Goal: Use online tool/utility: Use online tool/utility

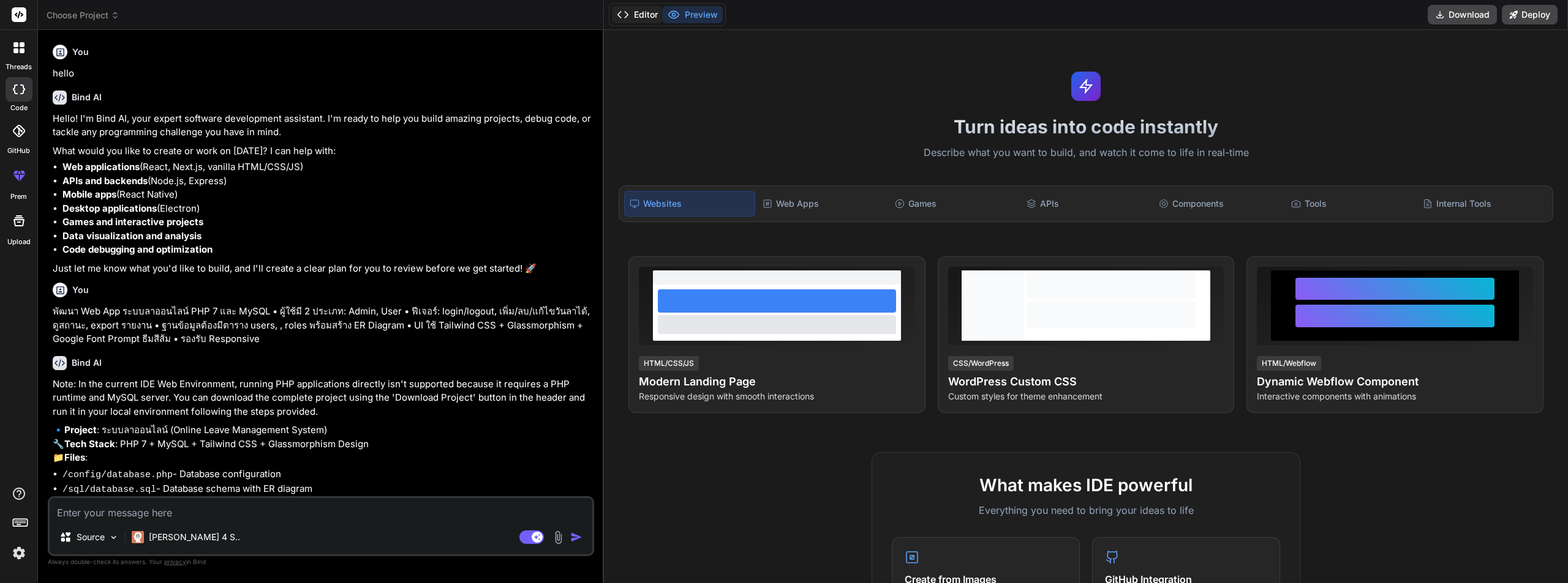
click at [642, 12] on button "Editor" at bounding box center [637, 14] width 51 height 17
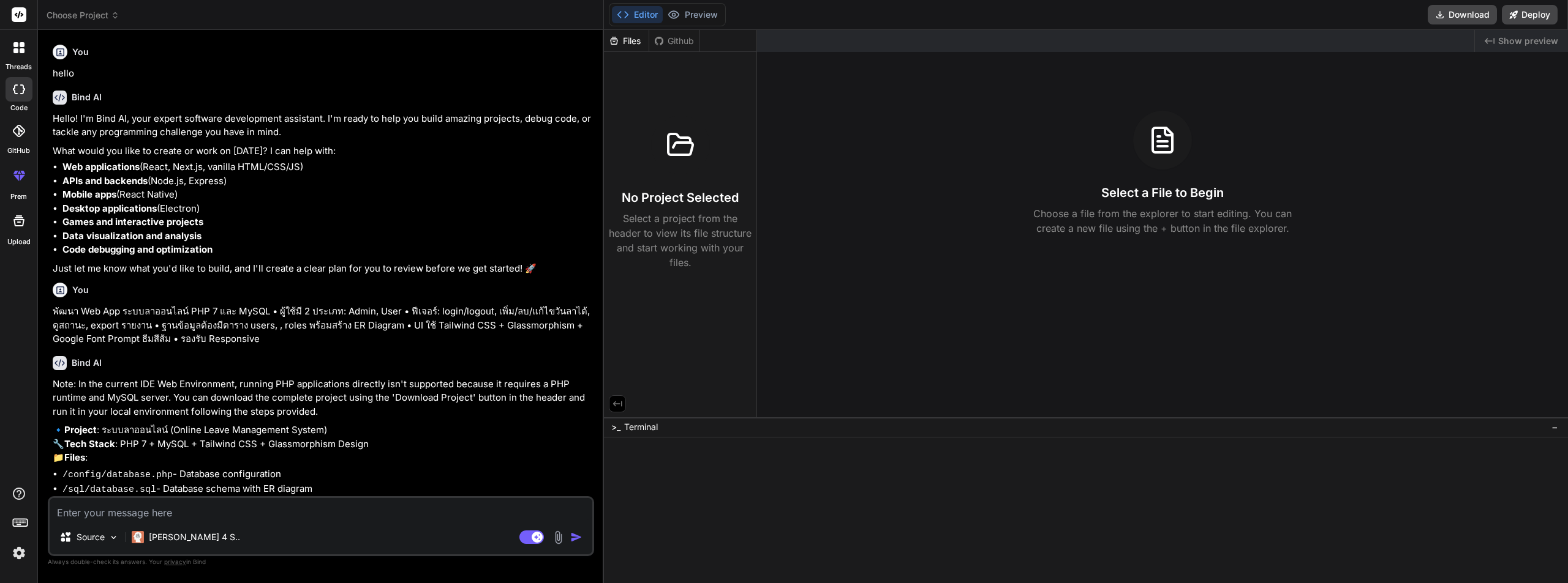
click at [271, 183] on li "APIs and backends (Node.js, Express)" at bounding box center [327, 181] width 529 height 14
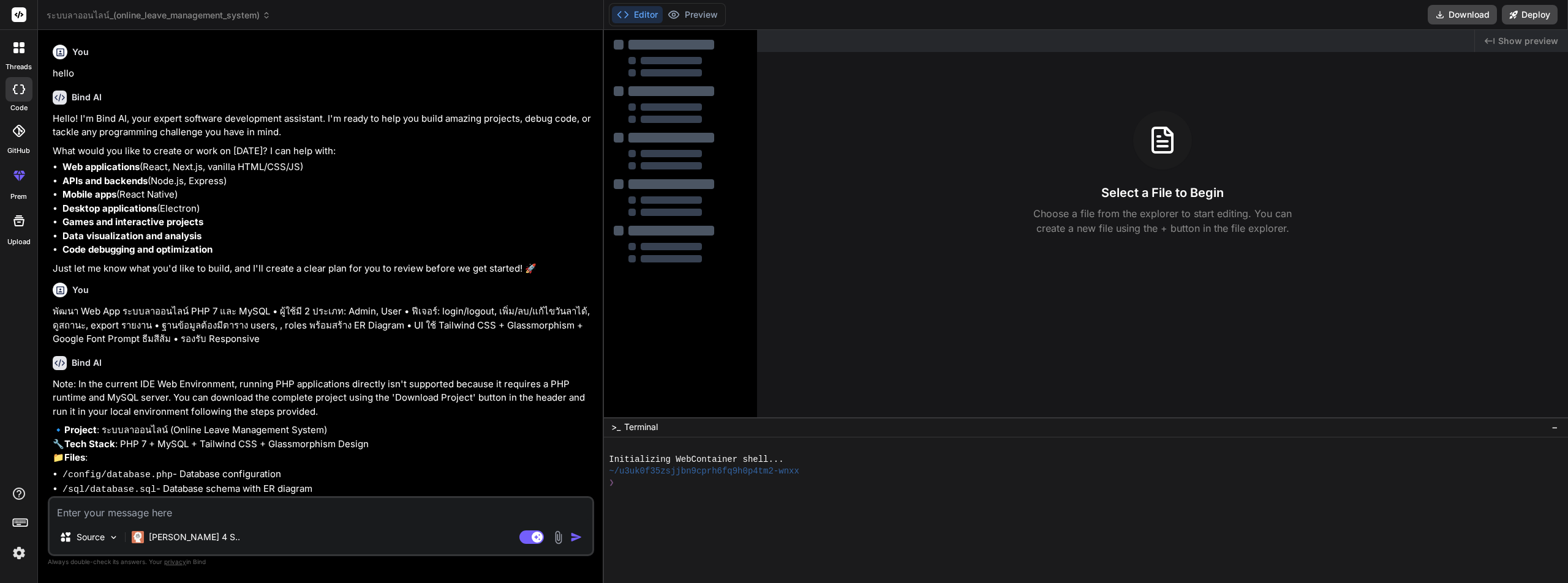
click at [188, 512] on textarea at bounding box center [321, 509] width 543 height 22
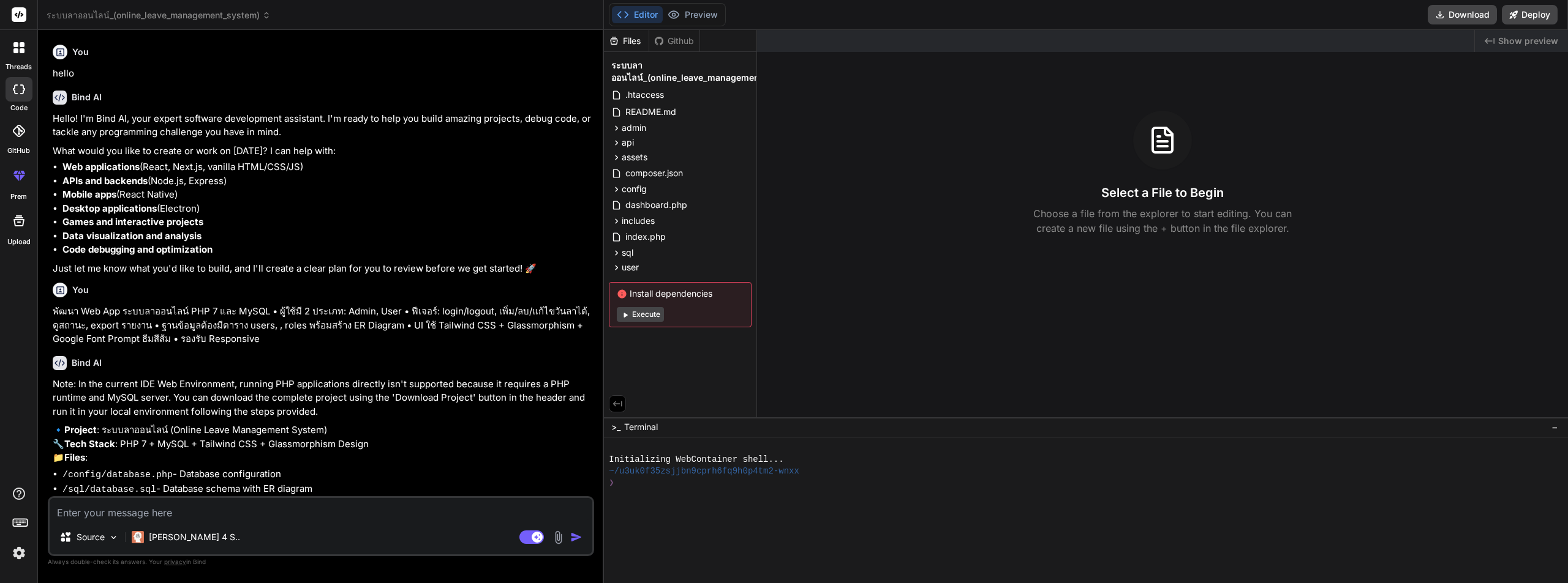
click at [20, 15] on rect at bounding box center [19, 14] width 14 height 14
click at [21, 50] on icon at bounding box center [21, 50] width 5 height 5
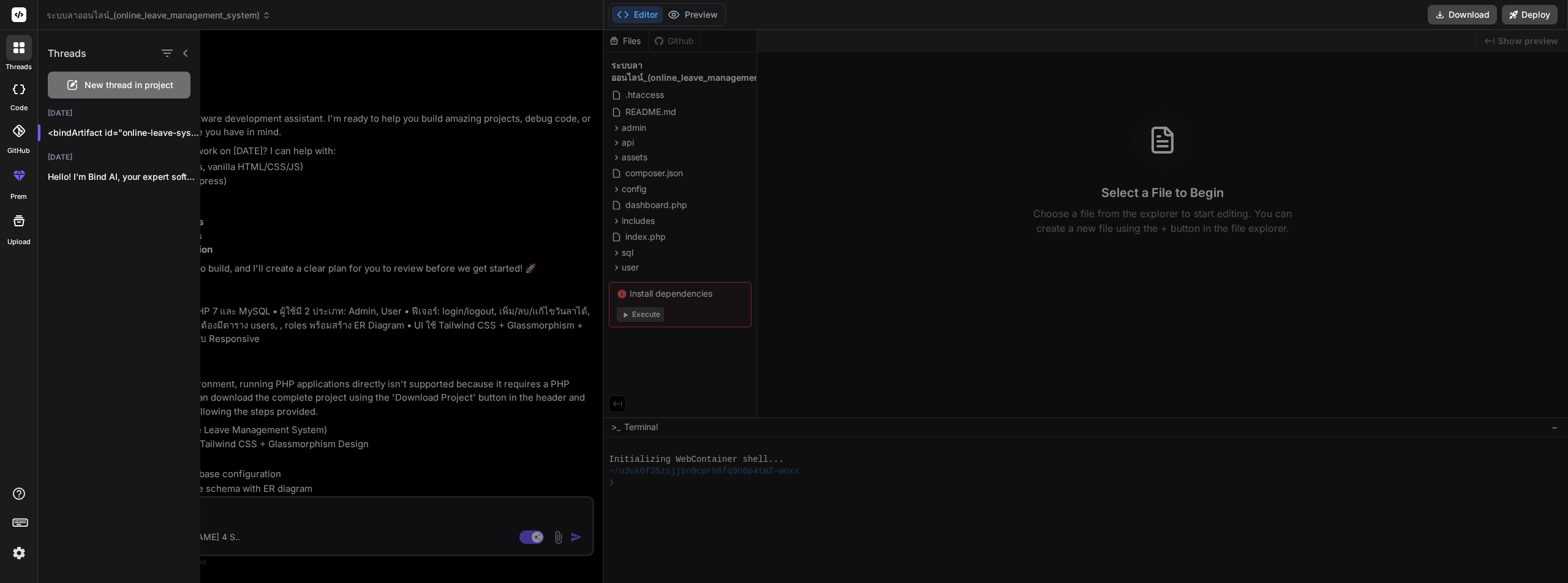
click at [99, 83] on span "New thread in project" at bounding box center [128, 85] width 89 height 12
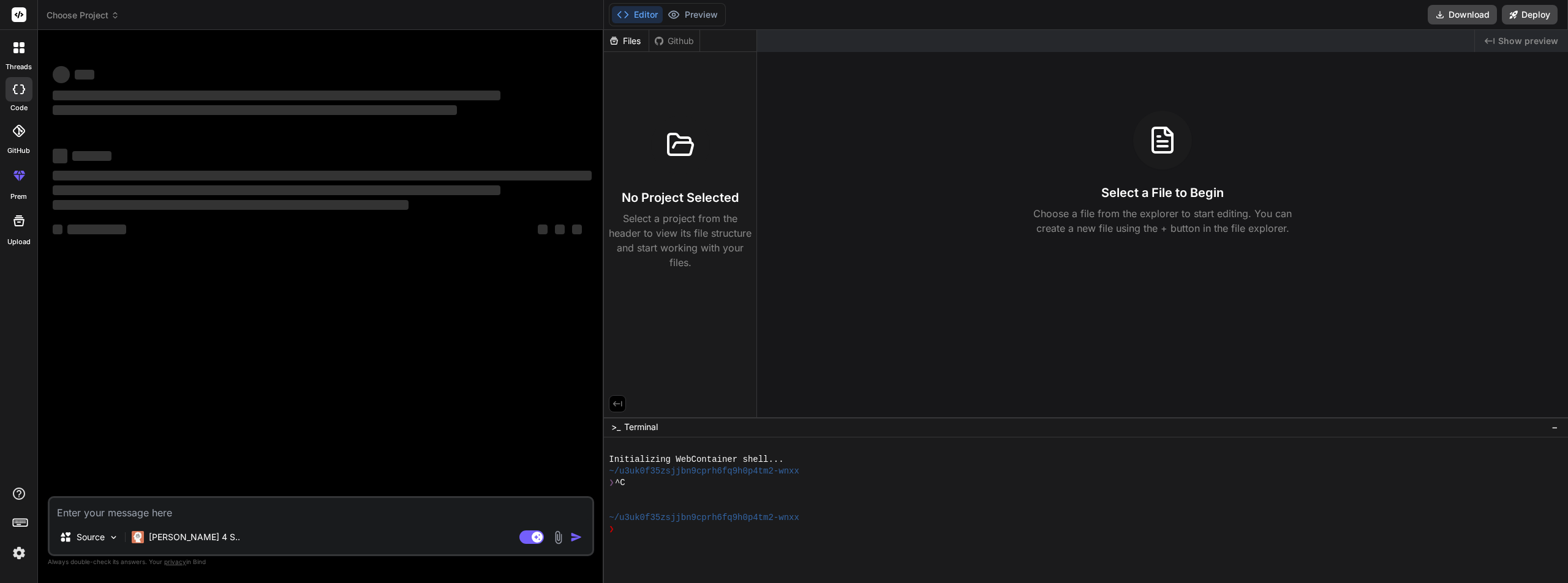
type textarea "x"
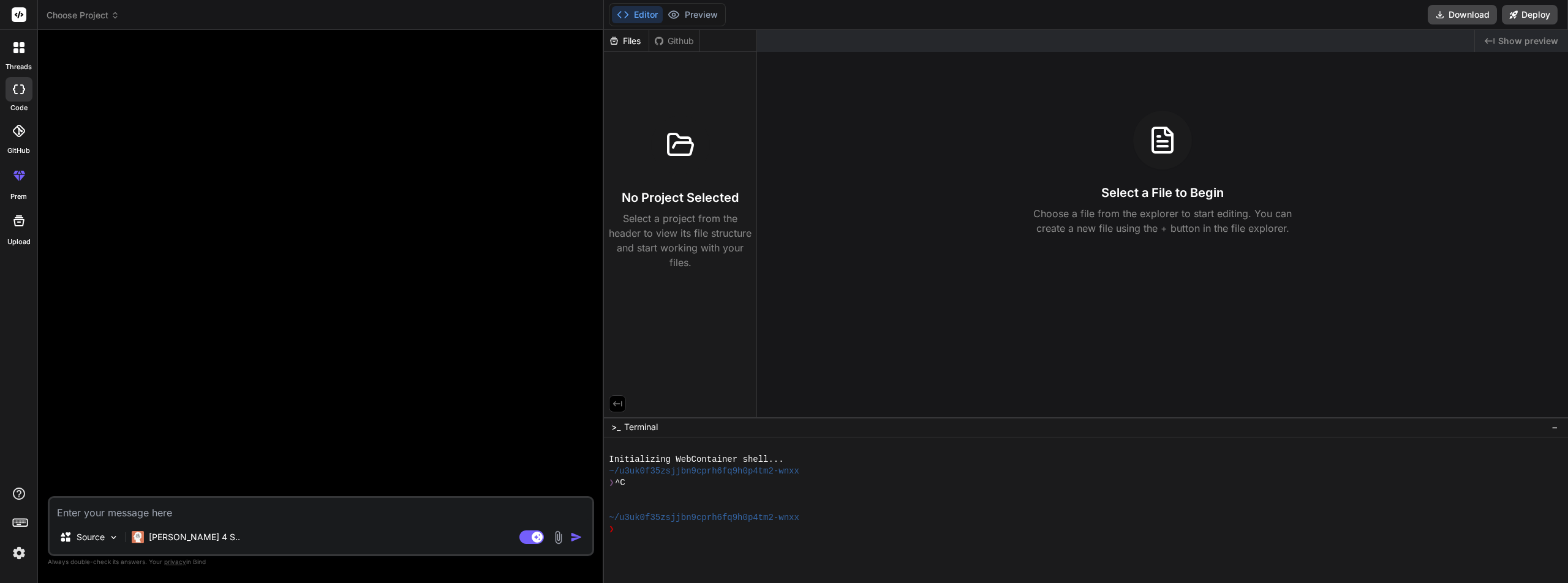
click at [149, 509] on textarea at bounding box center [321, 509] width 543 height 22
paste textarea "-- =================================================================== -- lorem…"
type textarea "-- =================================================================== -- lorem…"
type textarea "x"
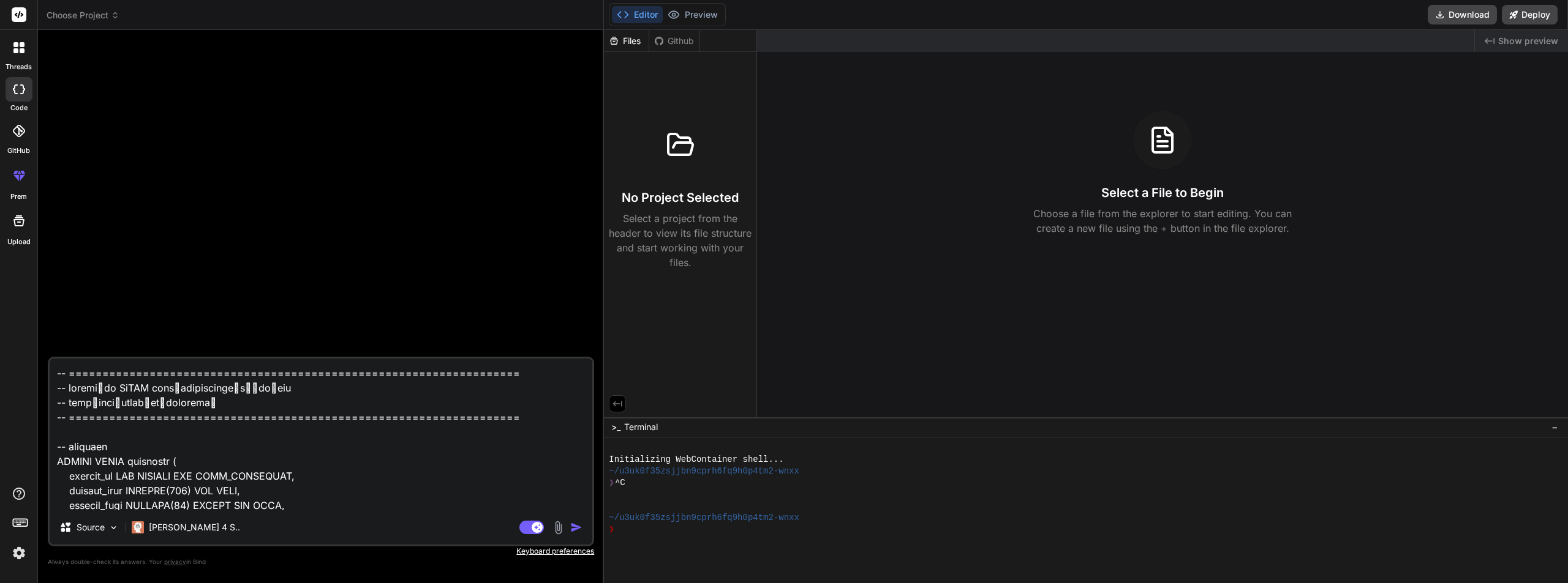
scroll to position [4408, 0]
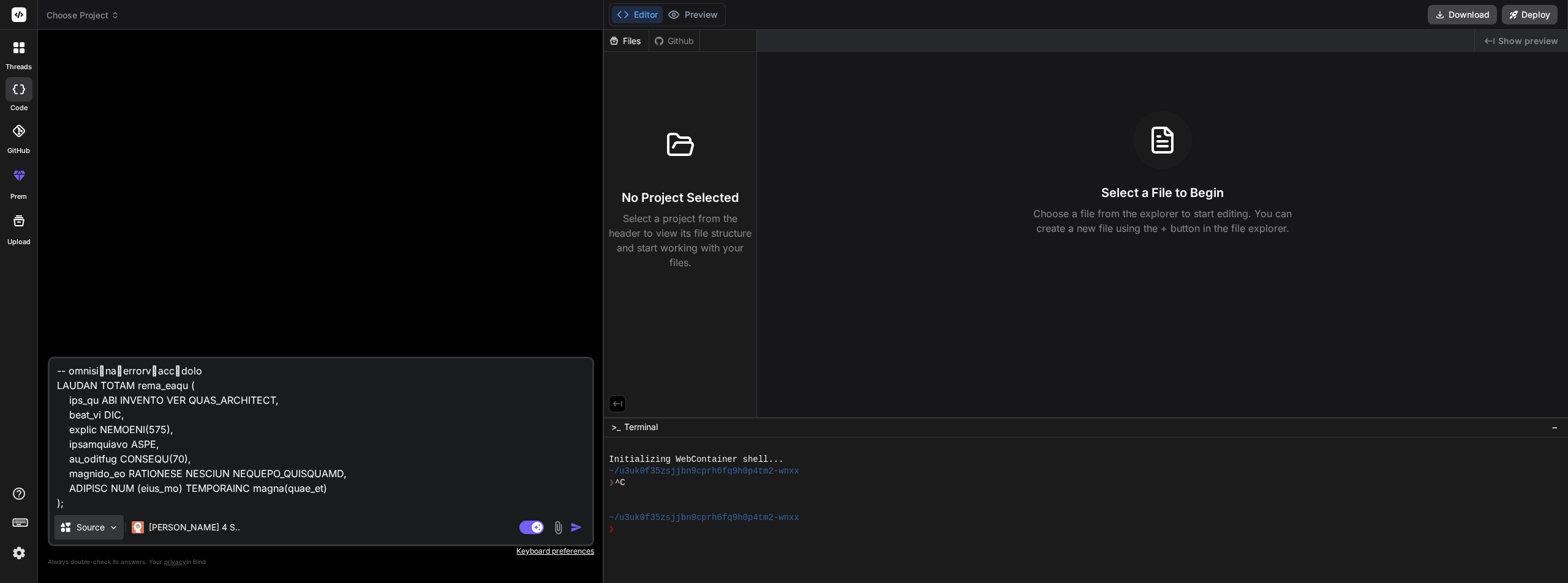
type textarea "-- =================================================================== -- lorem…"
click at [117, 521] on div "Source" at bounding box center [89, 527] width 69 height 24
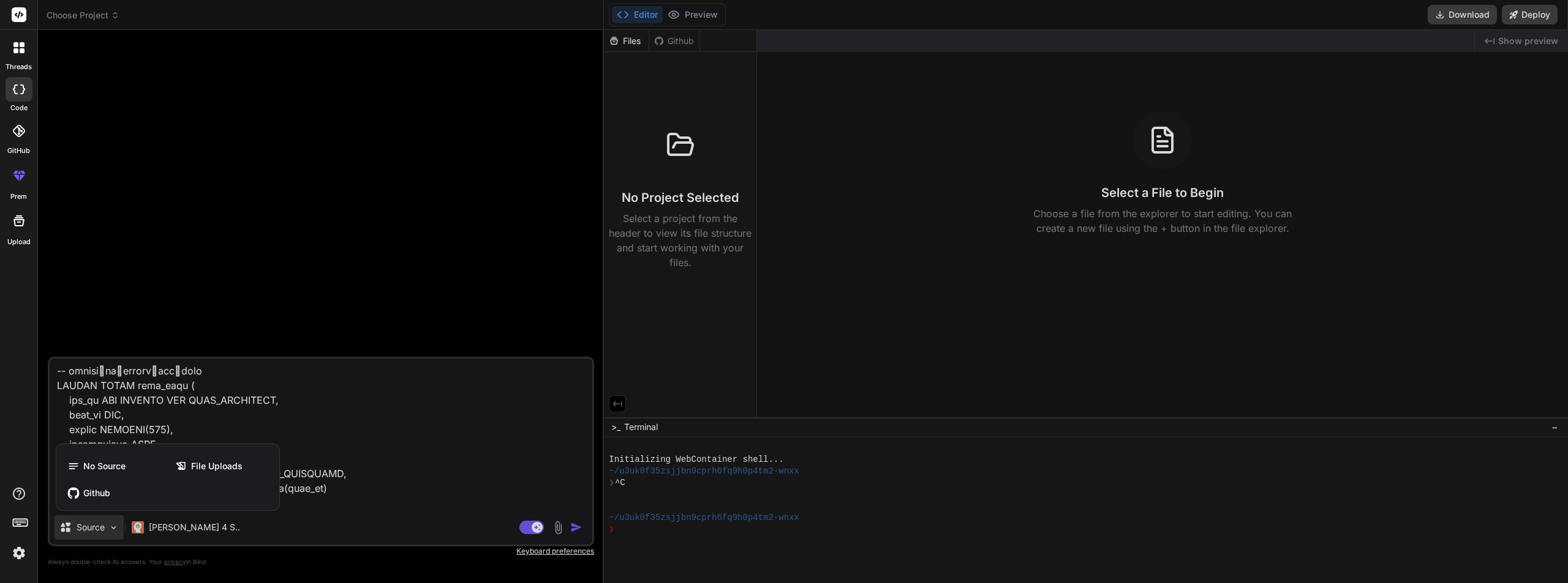
click at [313, 414] on div at bounding box center [784, 291] width 1568 height 583
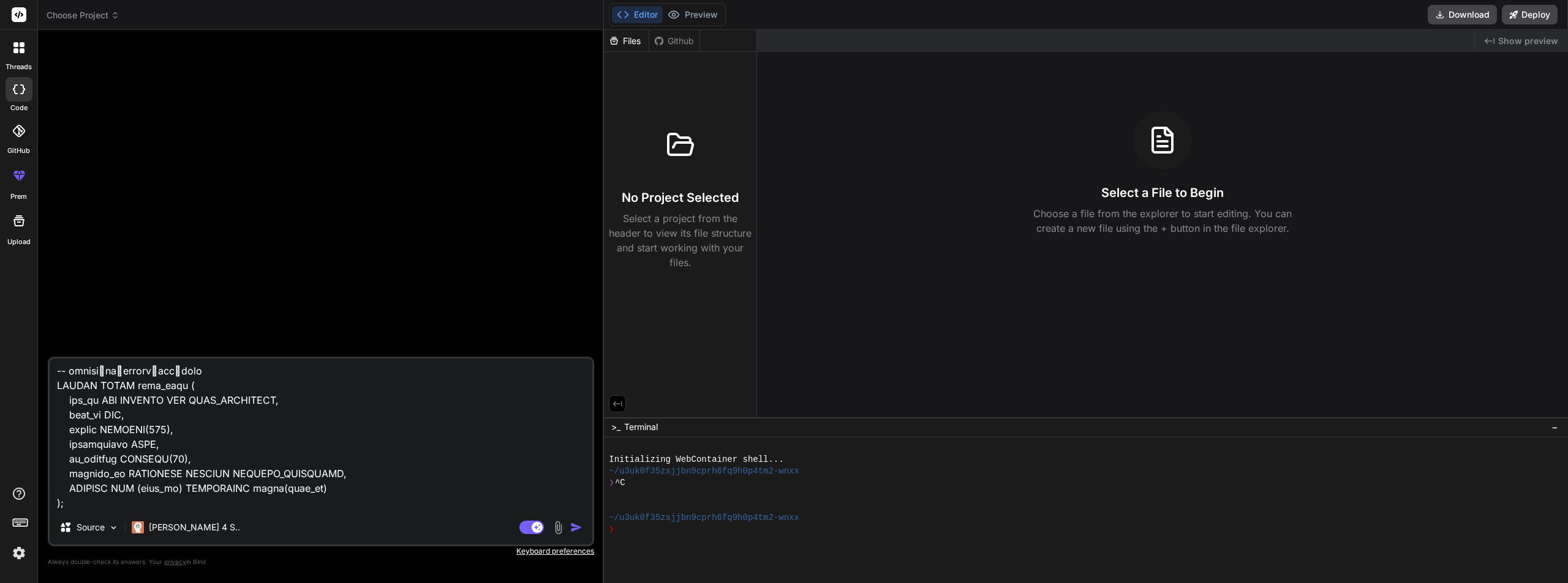
click at [572, 527] on img "button" at bounding box center [577, 528] width 12 height 12
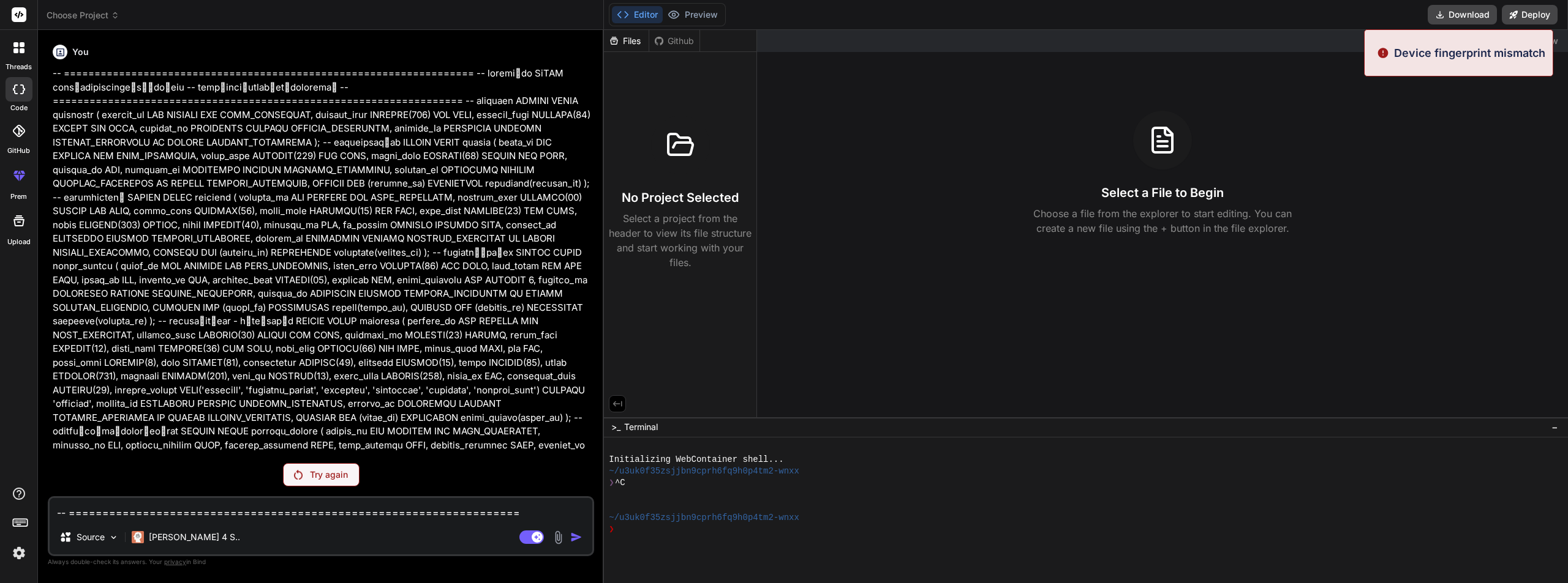
click at [328, 468] on div "Try again" at bounding box center [321, 475] width 77 height 23
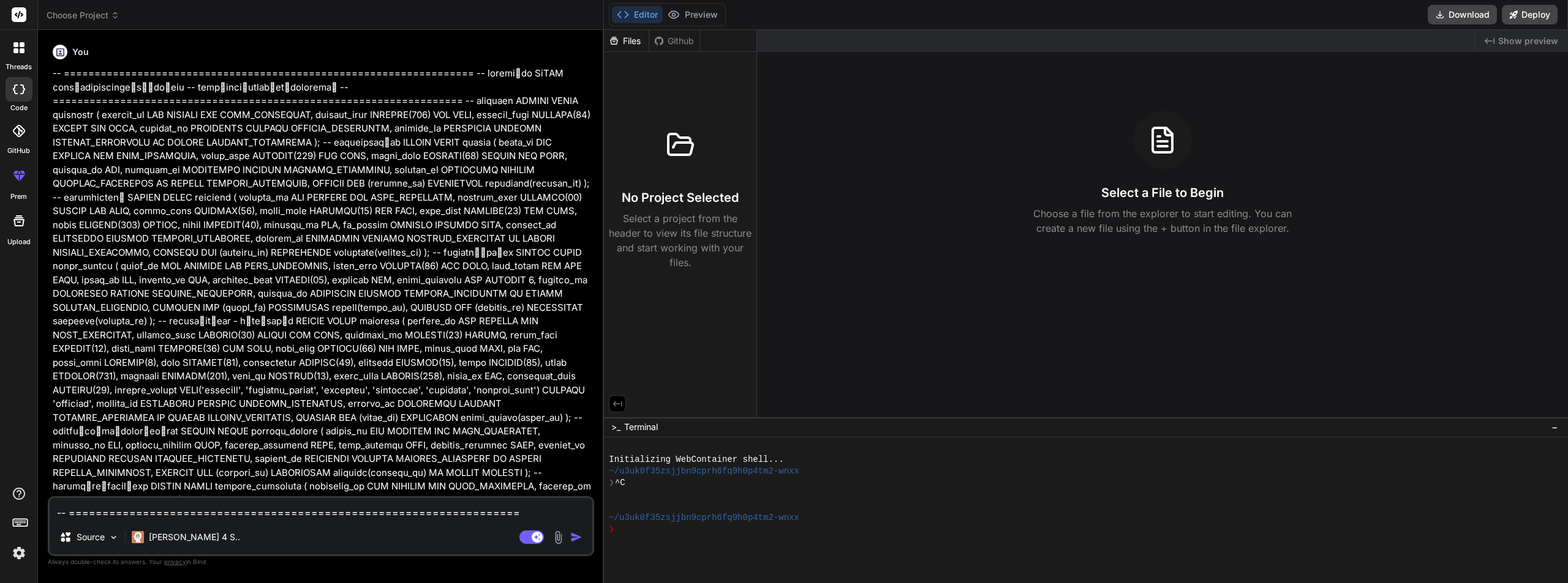
type textarea "x"
